Goal: Information Seeking & Learning: Learn about a topic

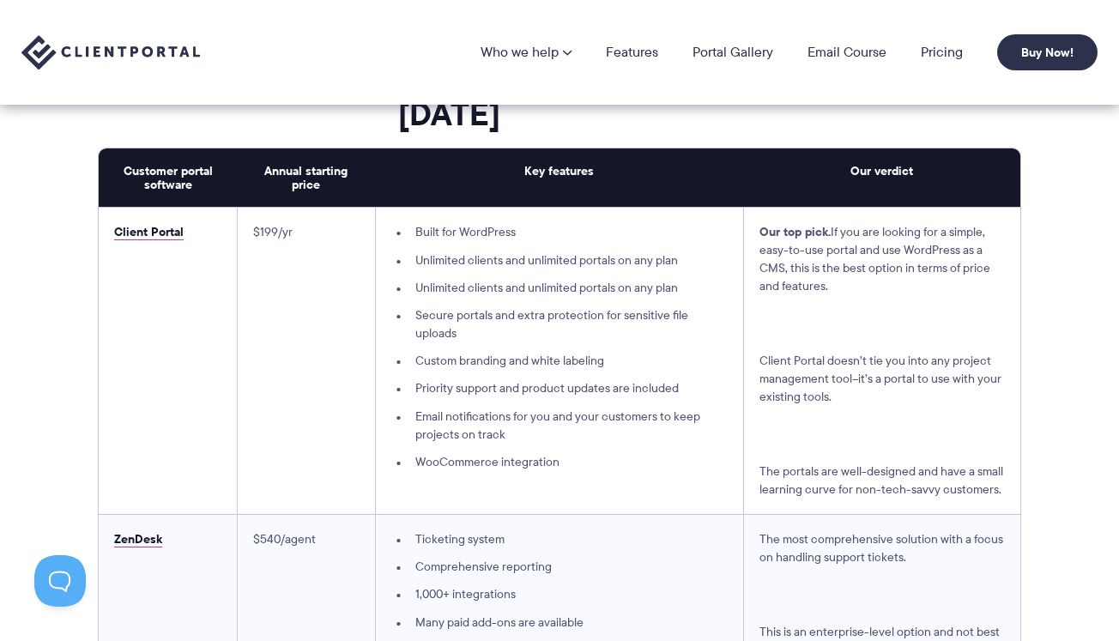
scroll to position [4411, 0]
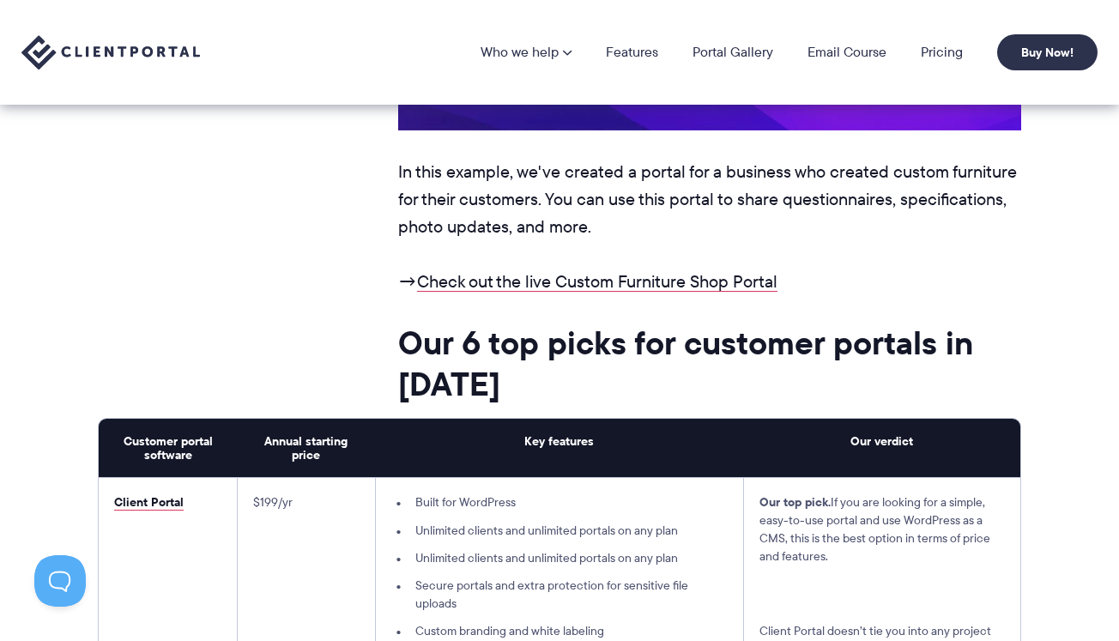
scroll to position [4148, 0]
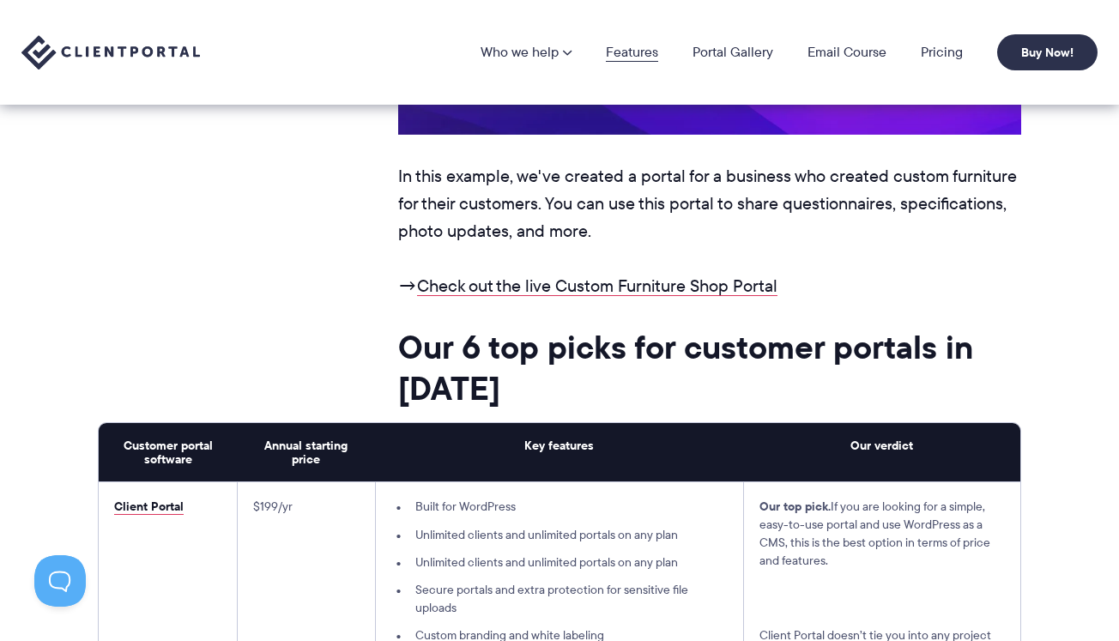
click at [653, 56] on link "Features" at bounding box center [632, 53] width 52 height 14
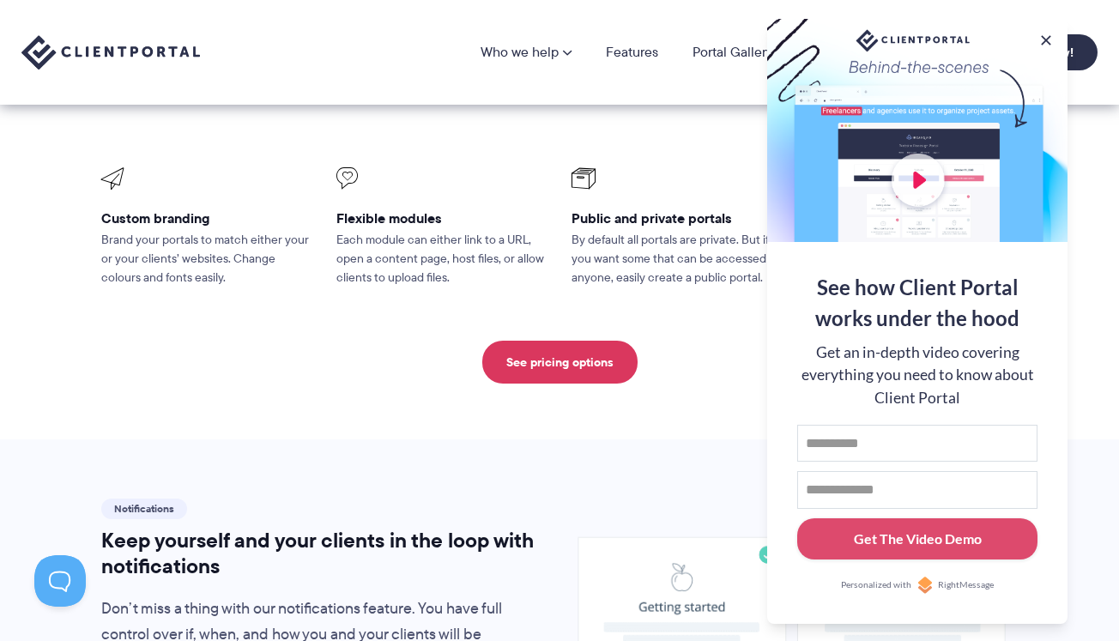
scroll to position [811, 0]
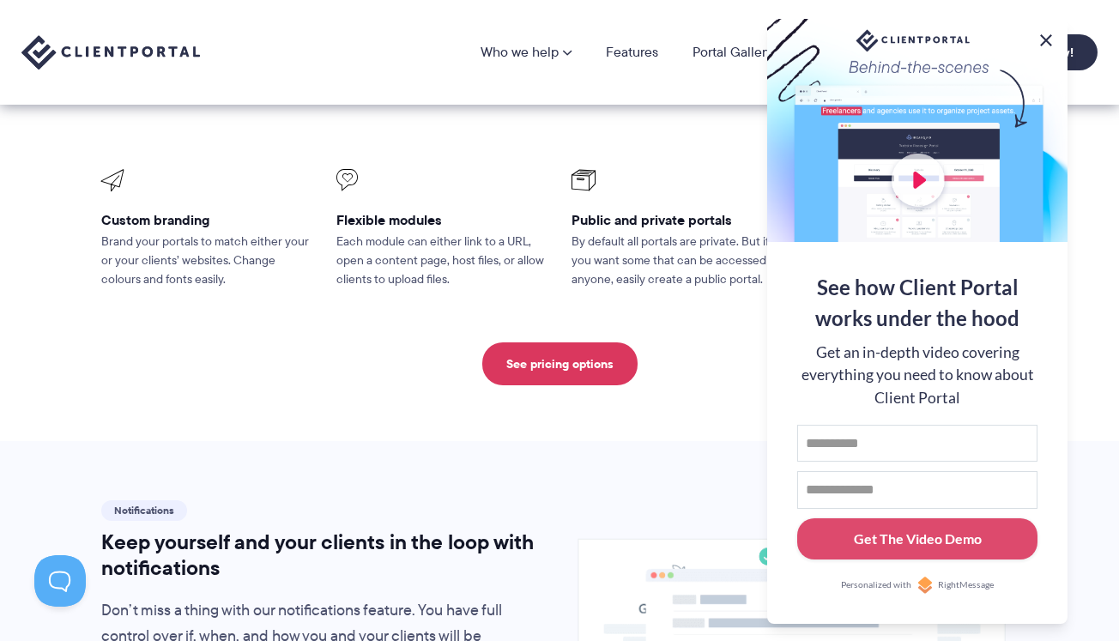
click at [1046, 38] on button at bounding box center [1046, 40] width 21 height 21
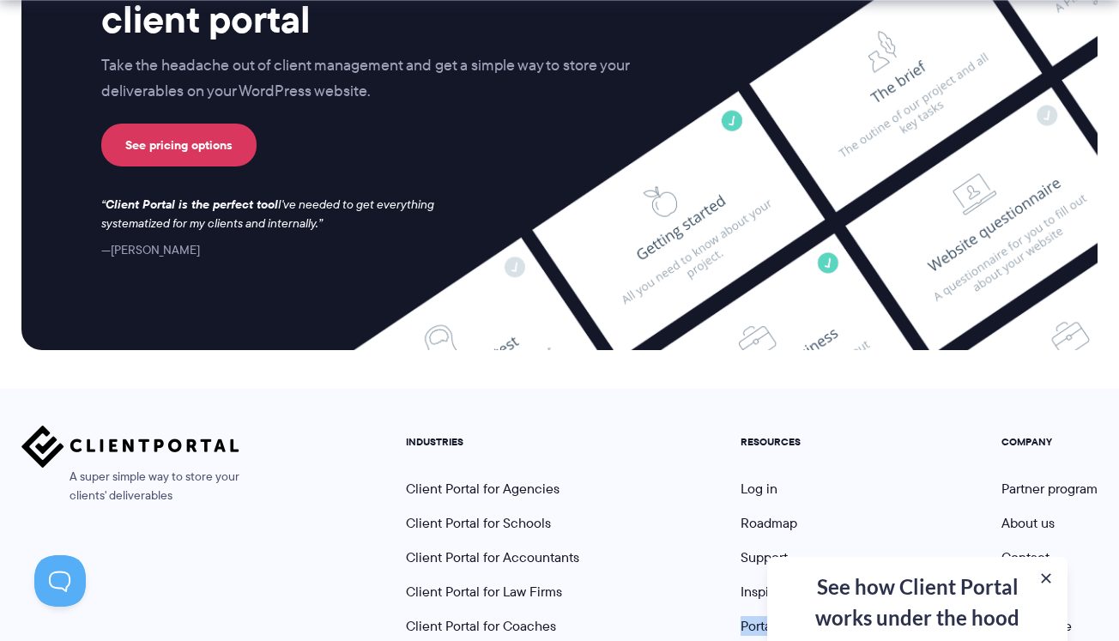
scroll to position [4643, 0]
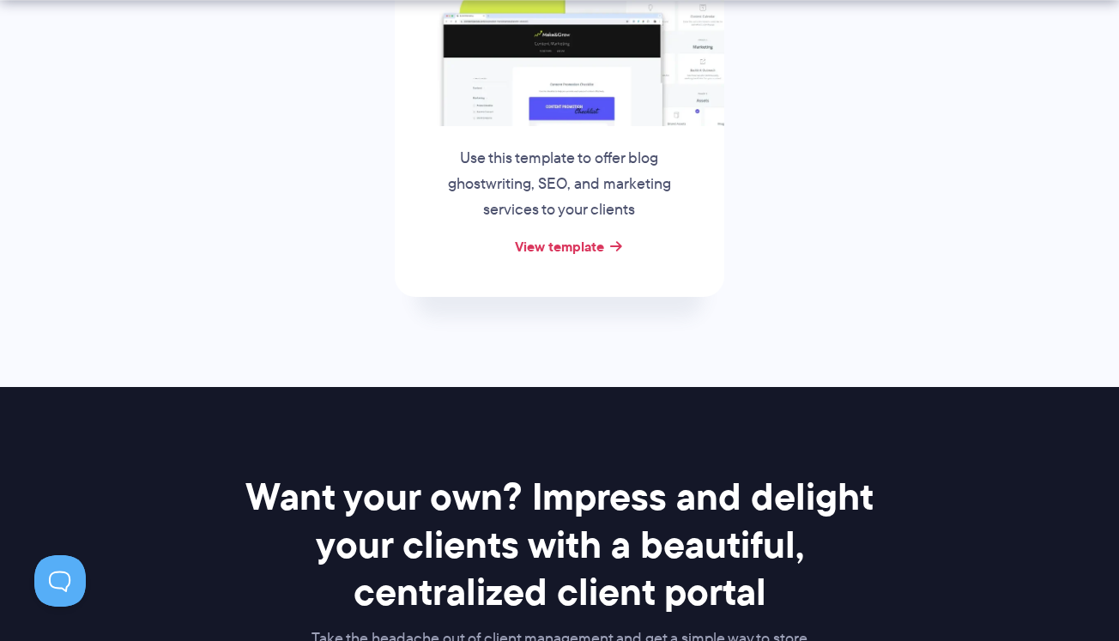
scroll to position [950, 0]
